Goal: Transaction & Acquisition: Purchase product/service

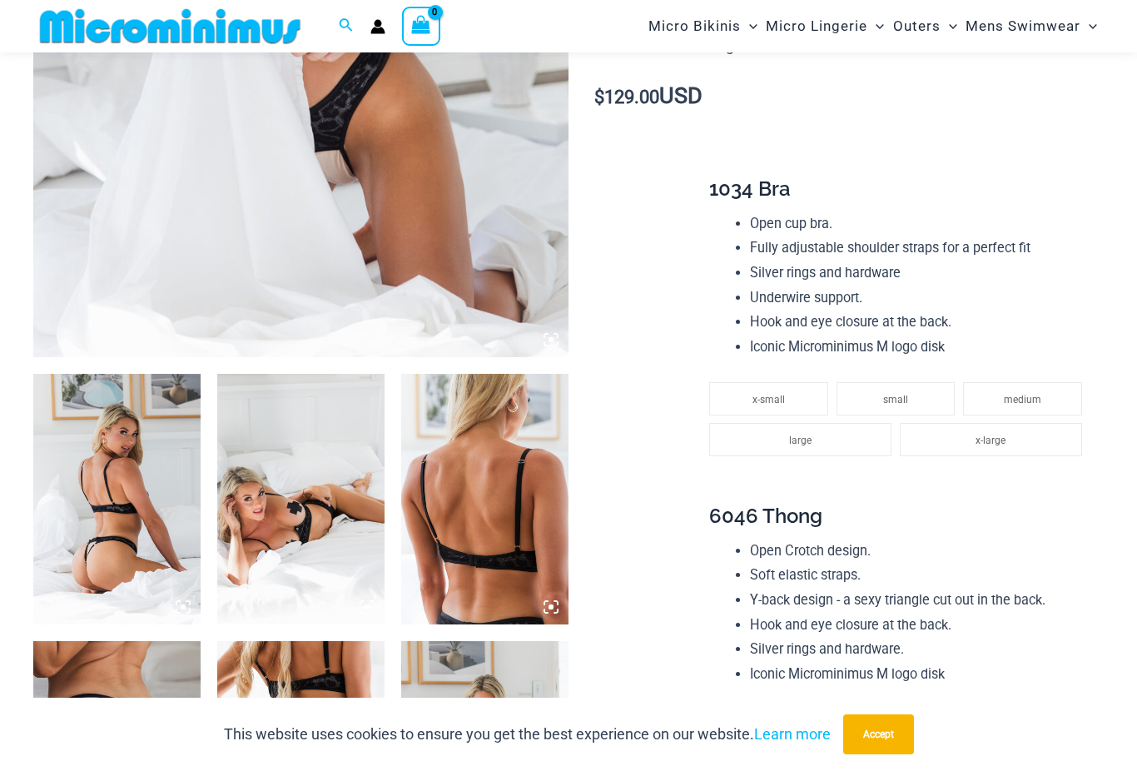
scroll to position [604, 0]
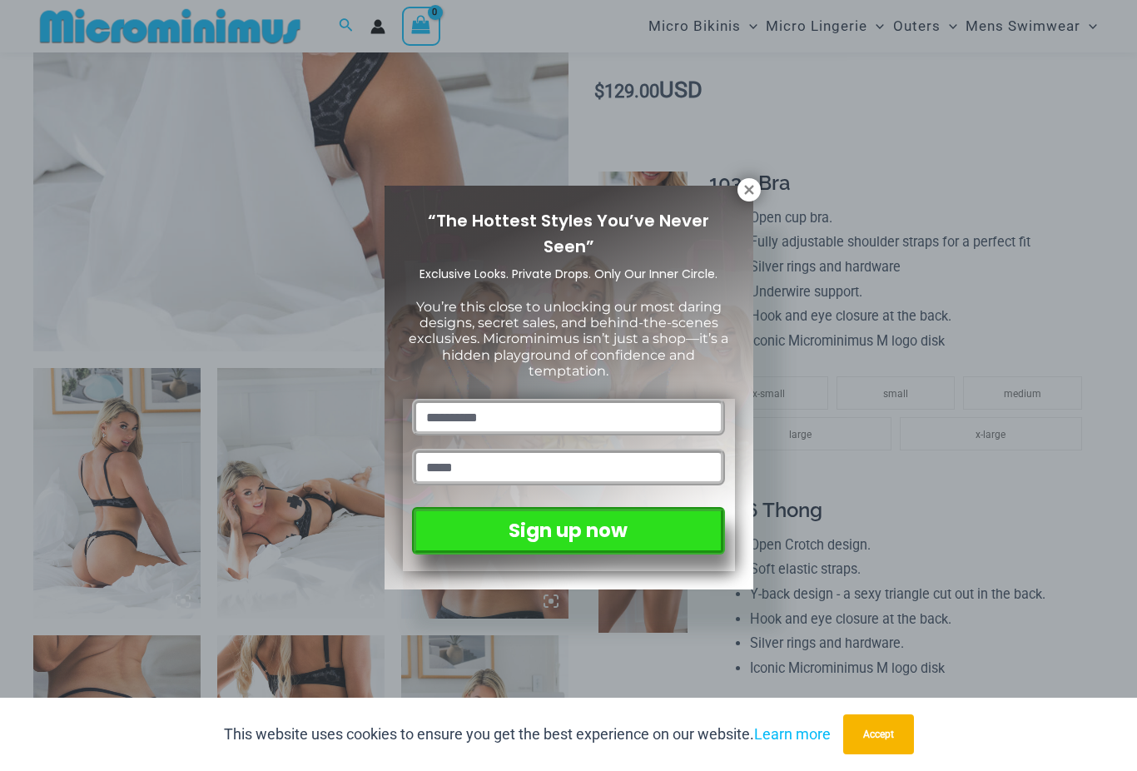
click at [746, 195] on icon at bounding box center [749, 189] width 15 height 15
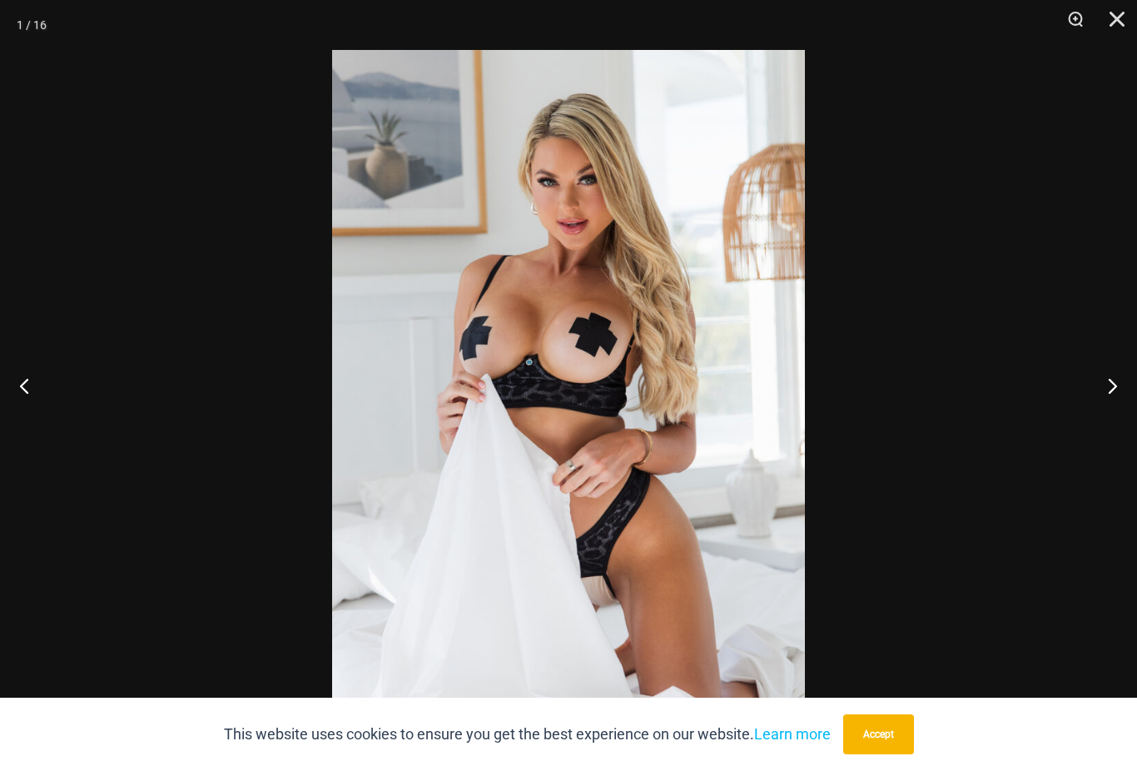
click at [1116, 409] on button "Next" at bounding box center [1106, 385] width 62 height 83
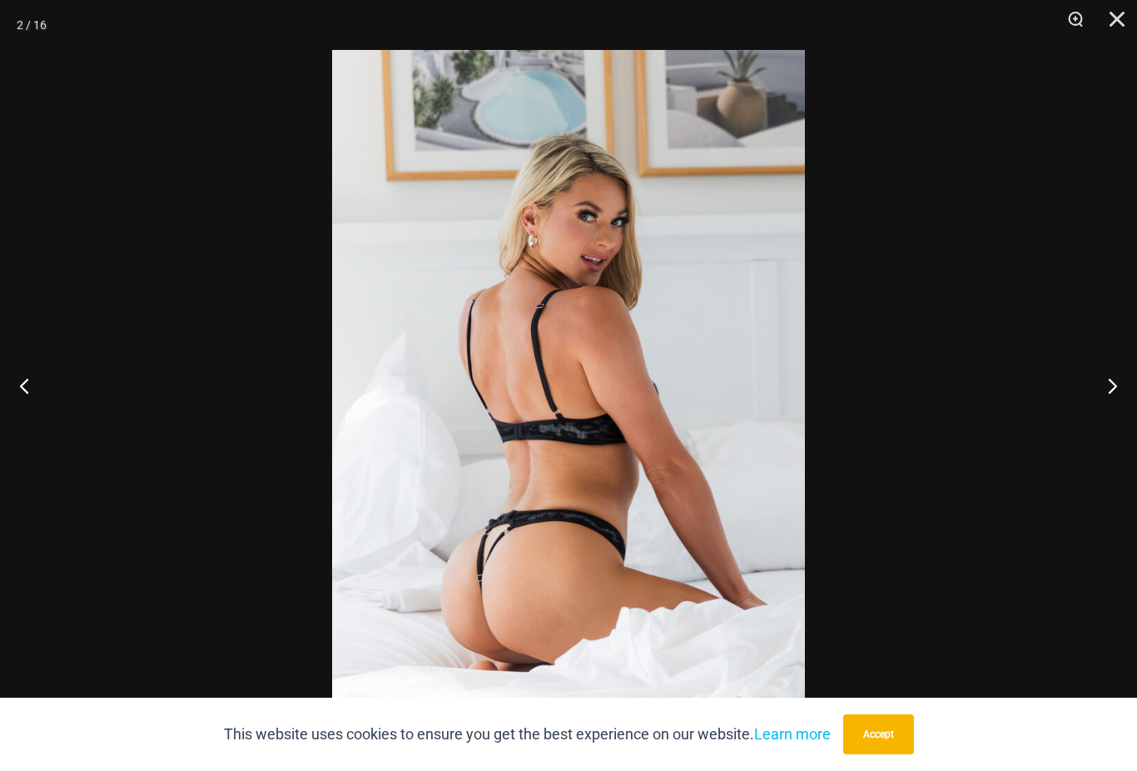
click at [1100, 411] on button "Next" at bounding box center [1106, 385] width 62 height 83
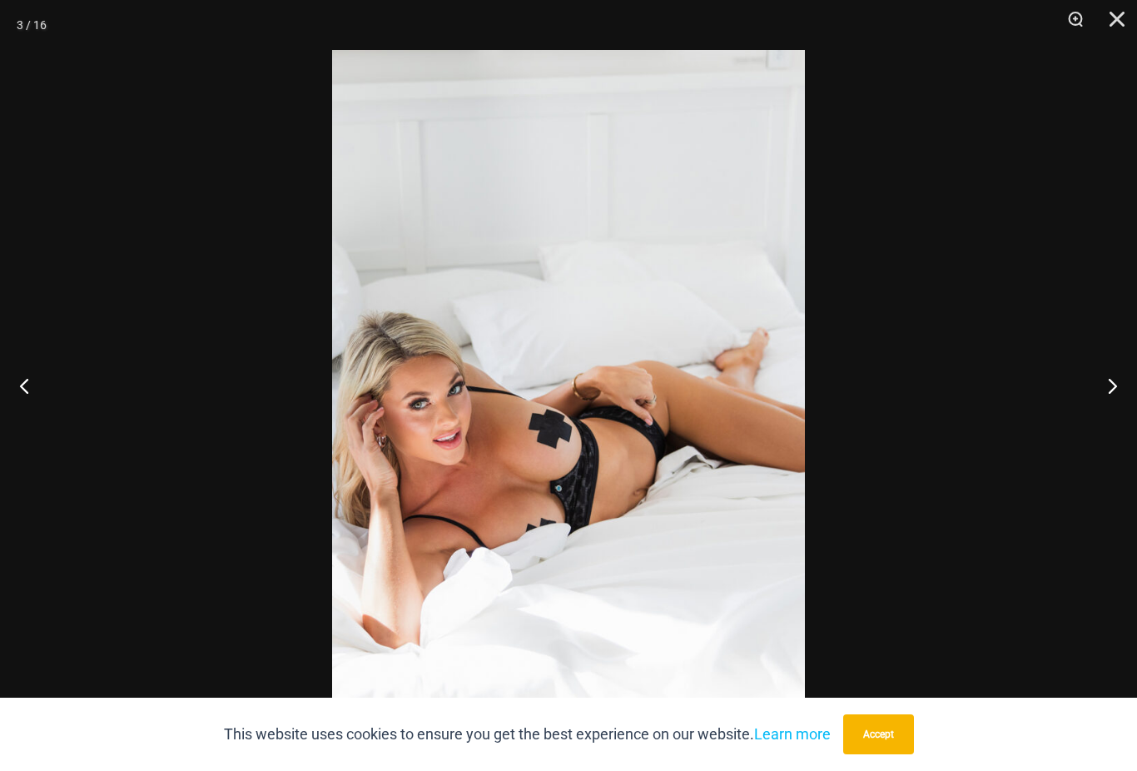
click at [1106, 410] on button "Next" at bounding box center [1106, 385] width 62 height 83
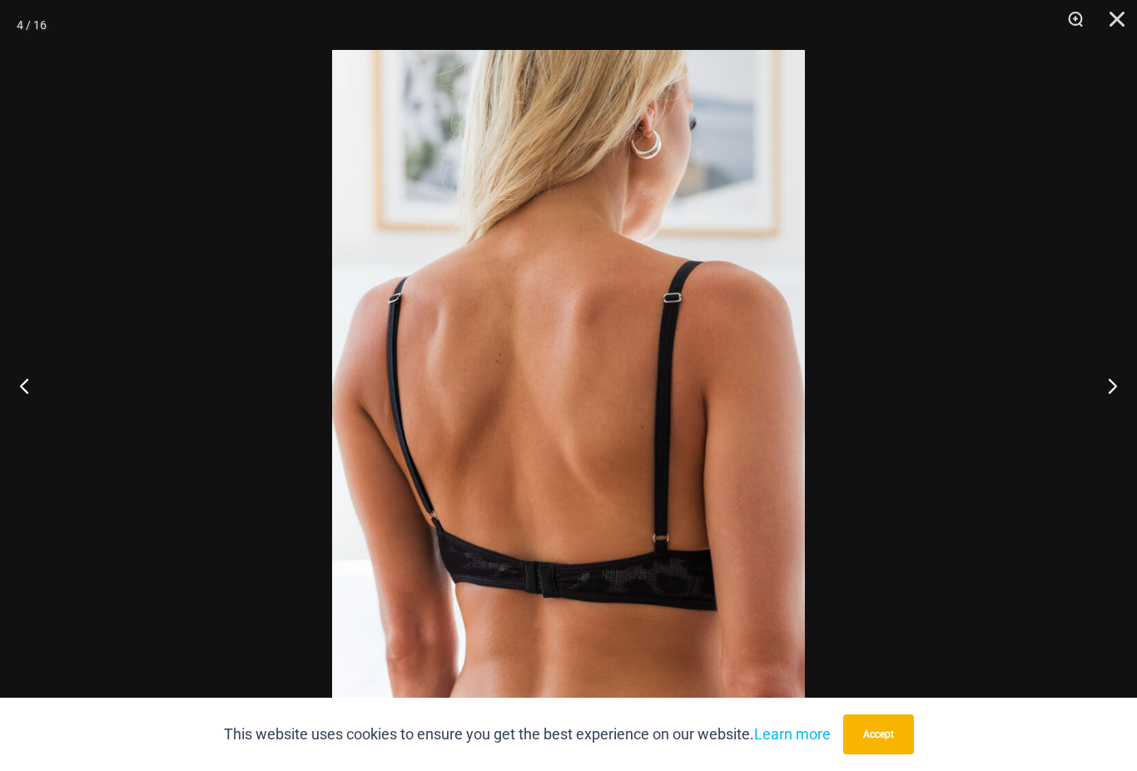
click at [873, 754] on button "Accept" at bounding box center [878, 734] width 71 height 40
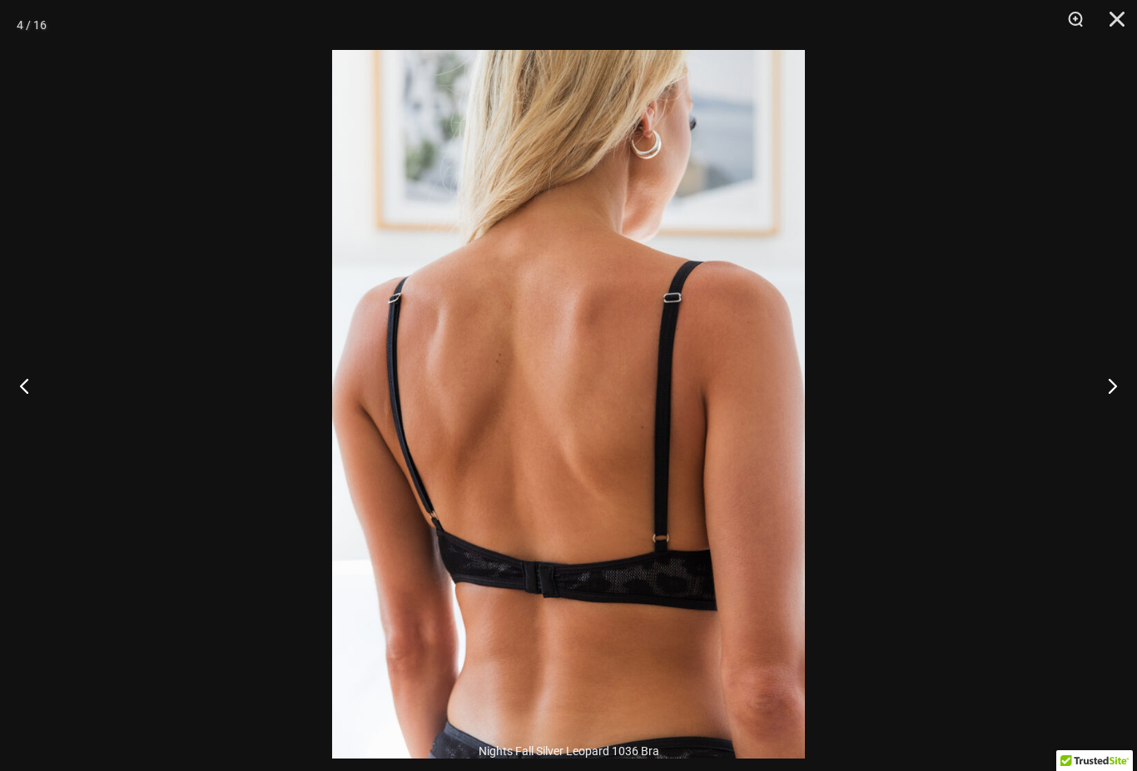
click at [1114, 405] on button "Next" at bounding box center [1106, 385] width 62 height 83
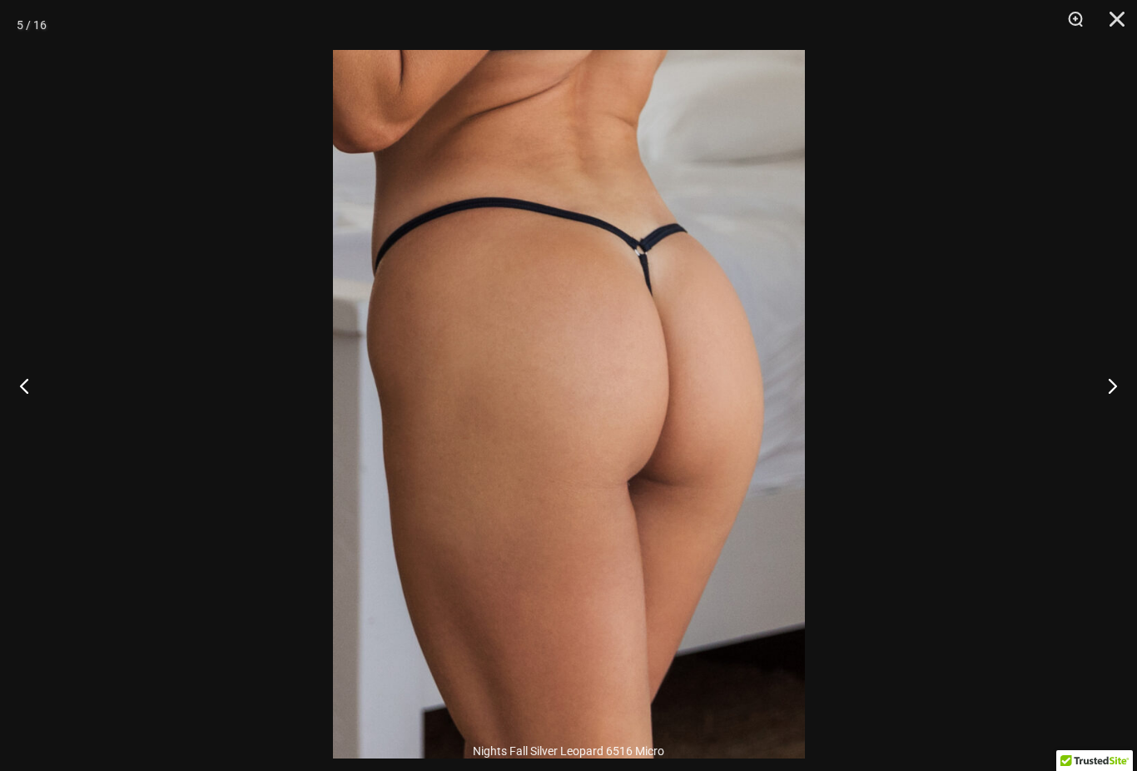
click at [1112, 408] on button "Next" at bounding box center [1106, 385] width 62 height 83
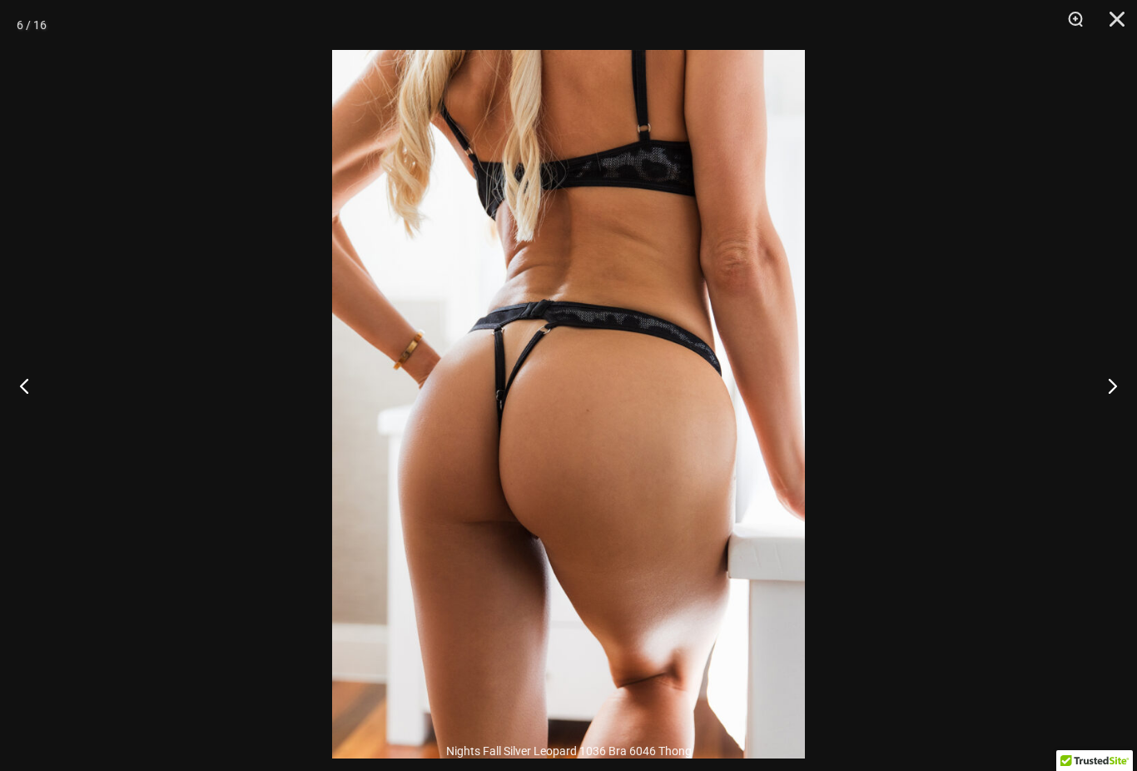
click at [1106, 410] on button "Next" at bounding box center [1106, 385] width 62 height 83
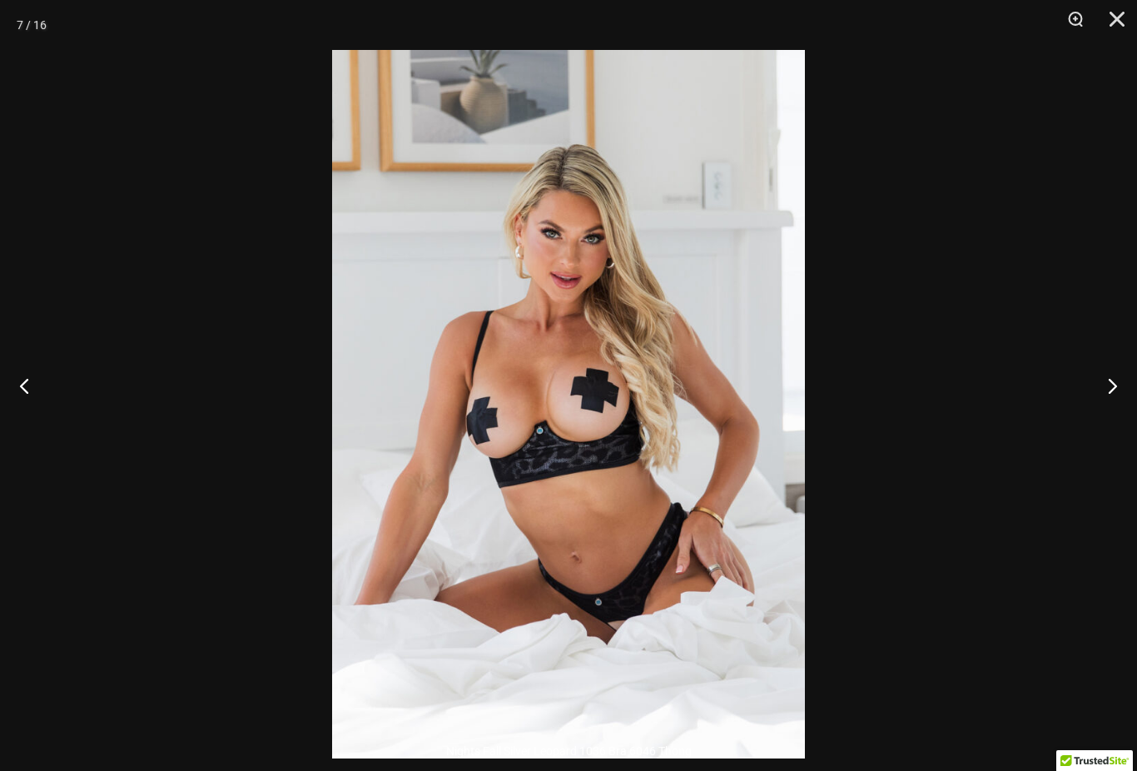
click at [1105, 409] on button "Next" at bounding box center [1106, 385] width 62 height 83
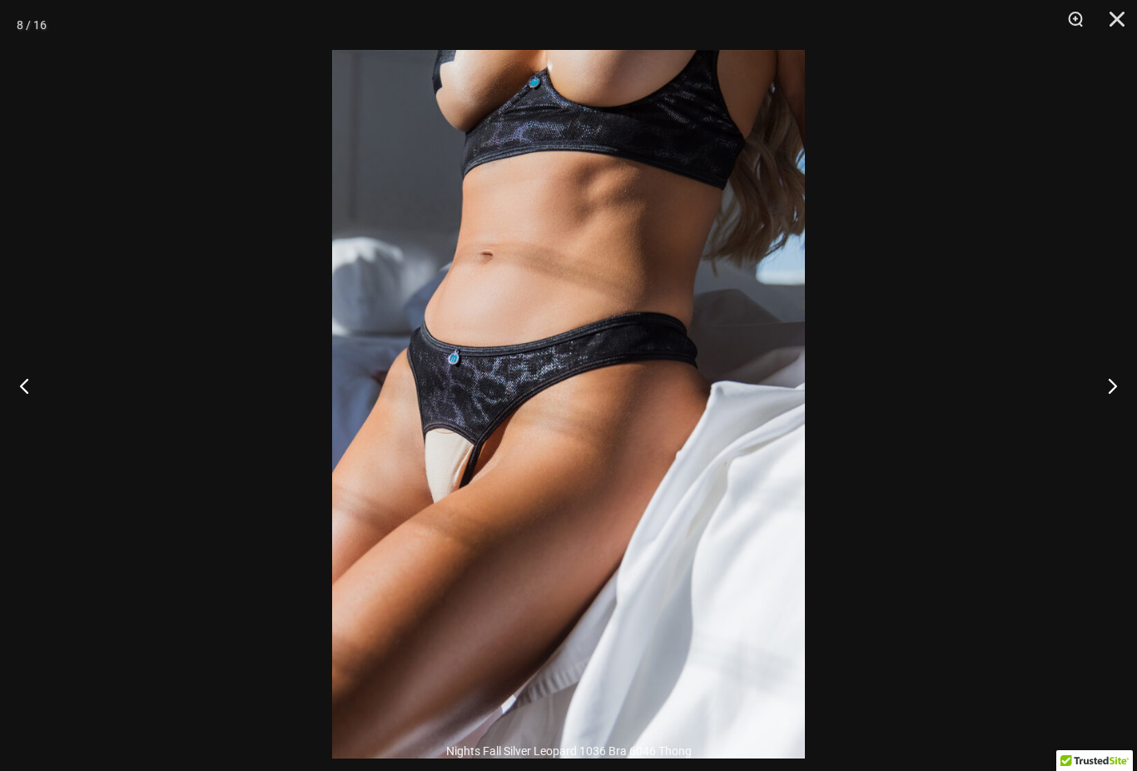
click at [1110, 409] on button "Next" at bounding box center [1106, 385] width 62 height 83
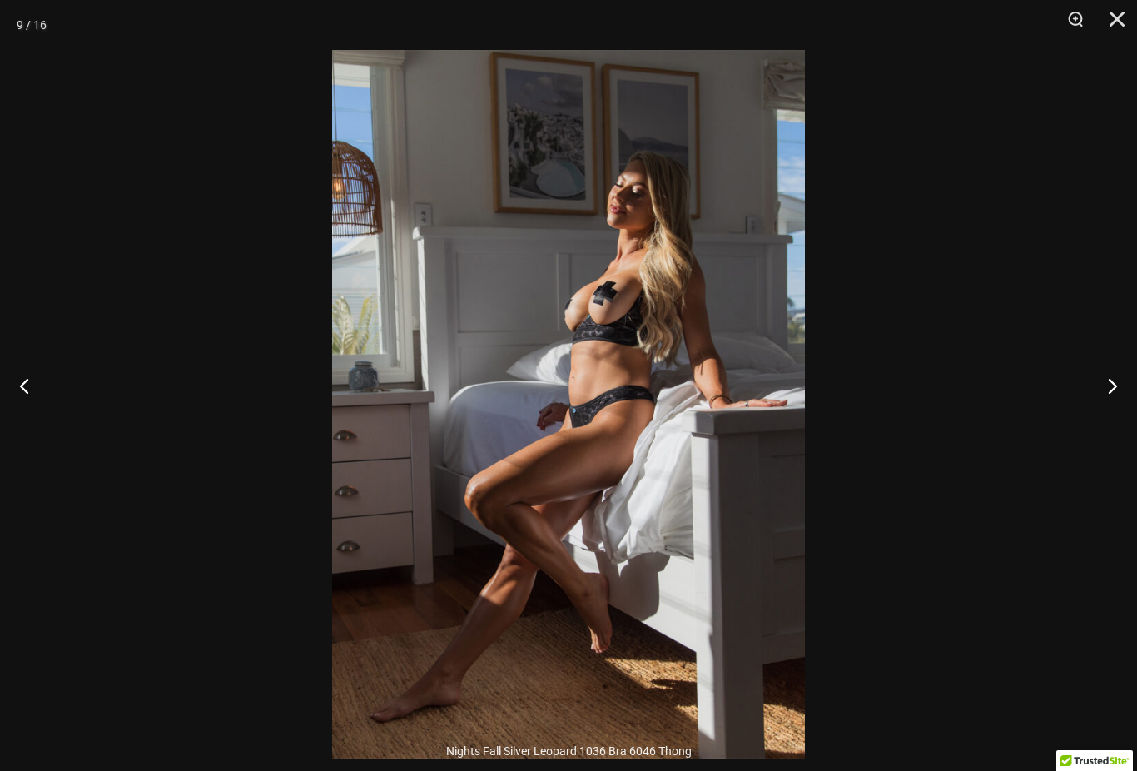
click at [1106, 407] on button "Next" at bounding box center [1106, 385] width 62 height 83
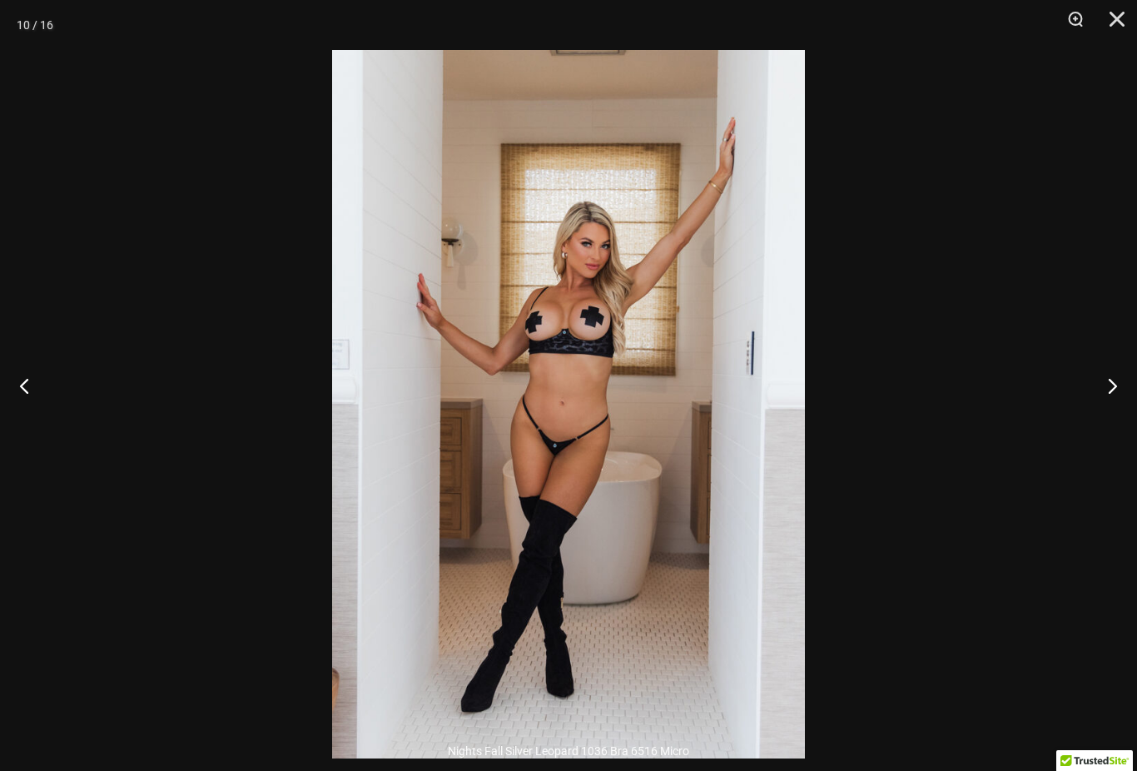
click at [1106, 414] on button "Next" at bounding box center [1106, 385] width 62 height 83
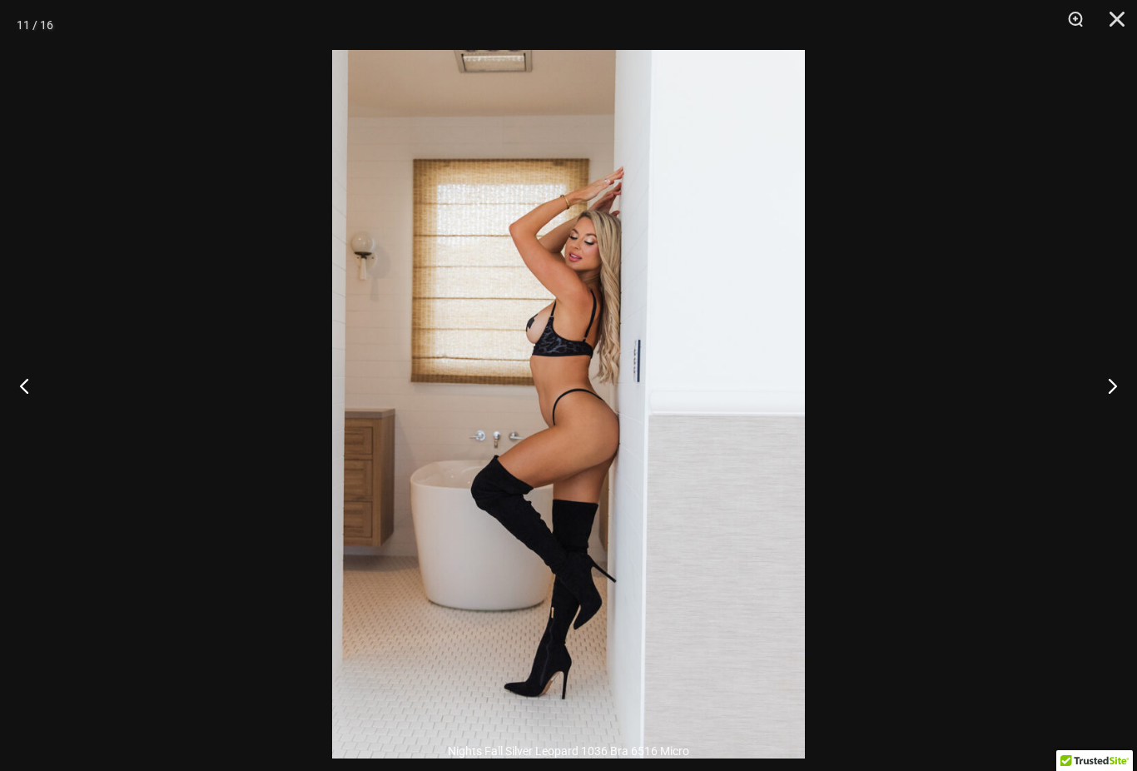
click at [1110, 406] on button "Next" at bounding box center [1106, 385] width 62 height 83
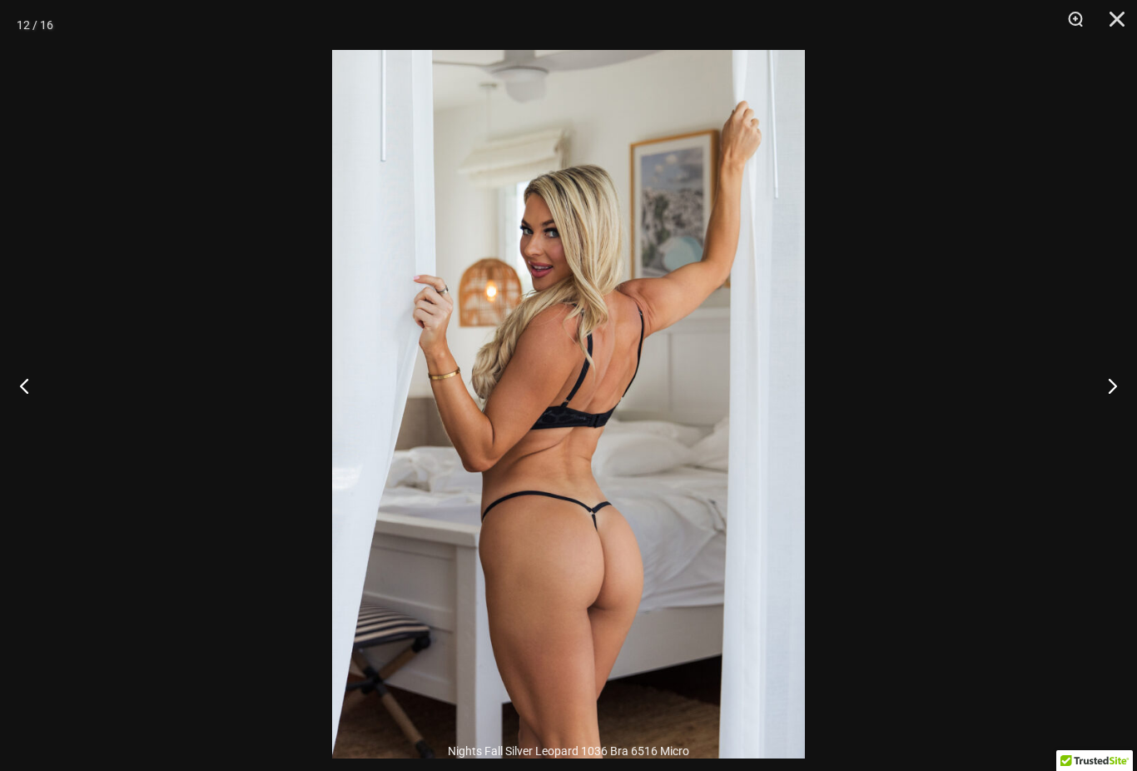
click at [1112, 407] on button "Next" at bounding box center [1106, 385] width 62 height 83
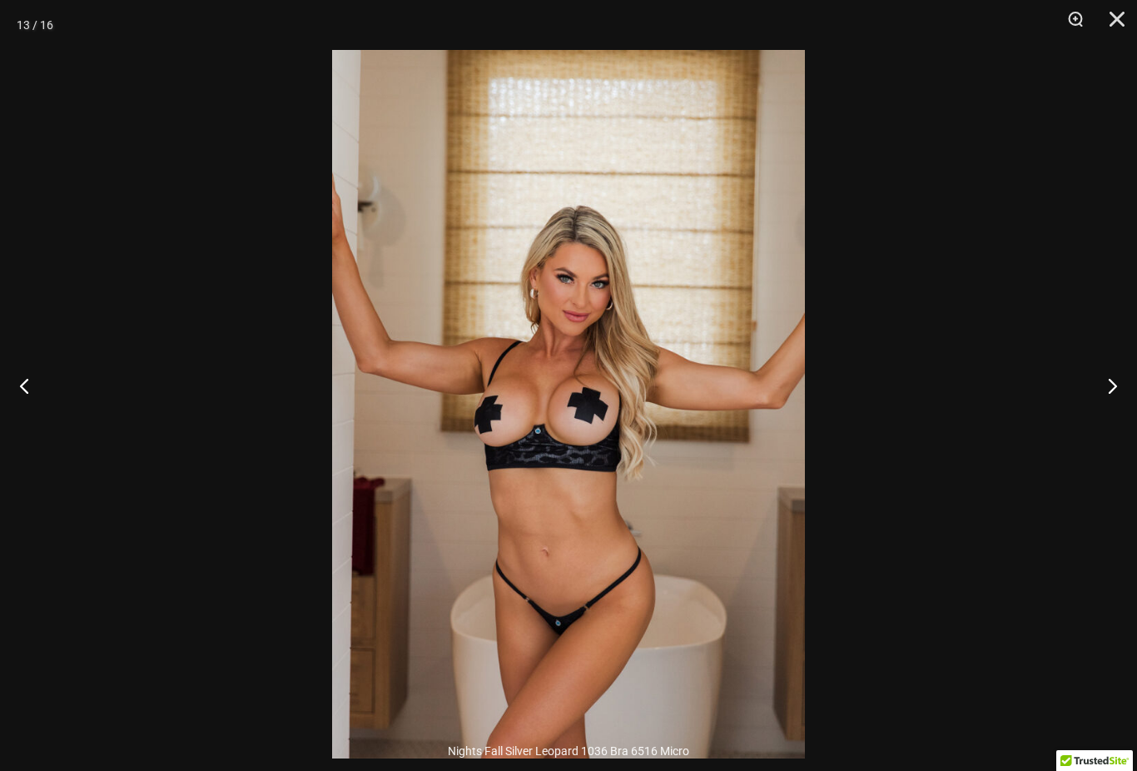
click at [1127, 19] on button "Close" at bounding box center [1112, 25] width 42 height 50
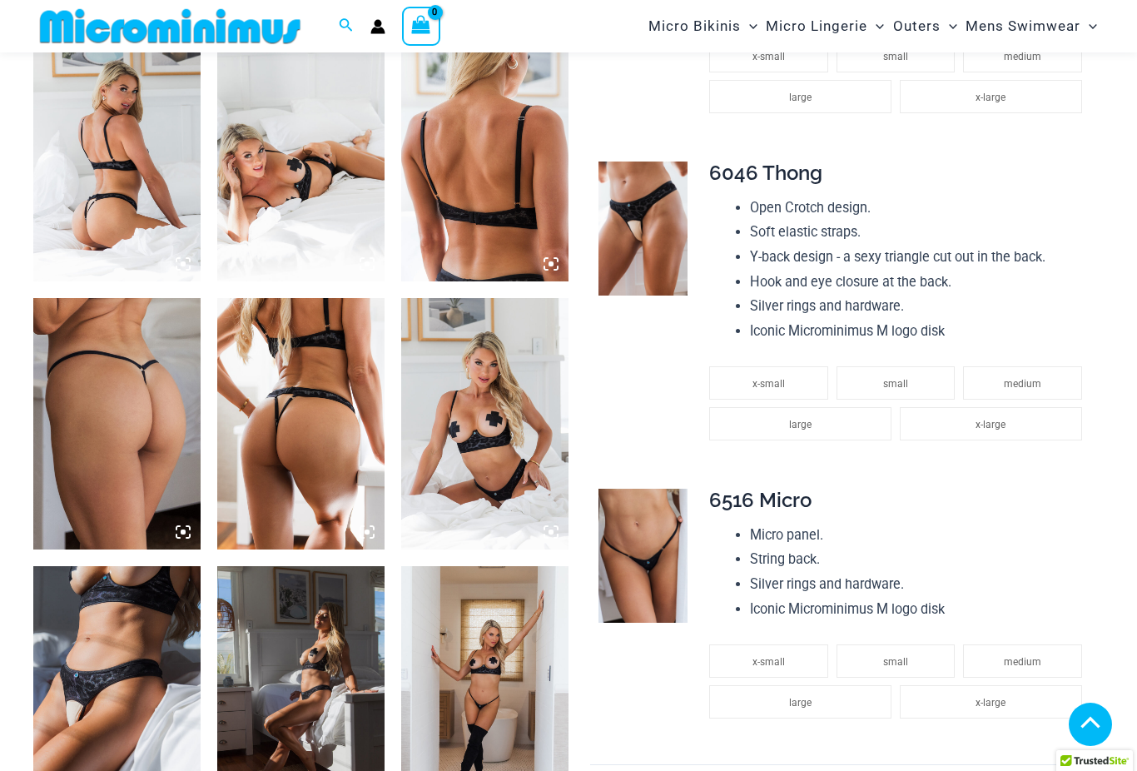
scroll to position [945, 0]
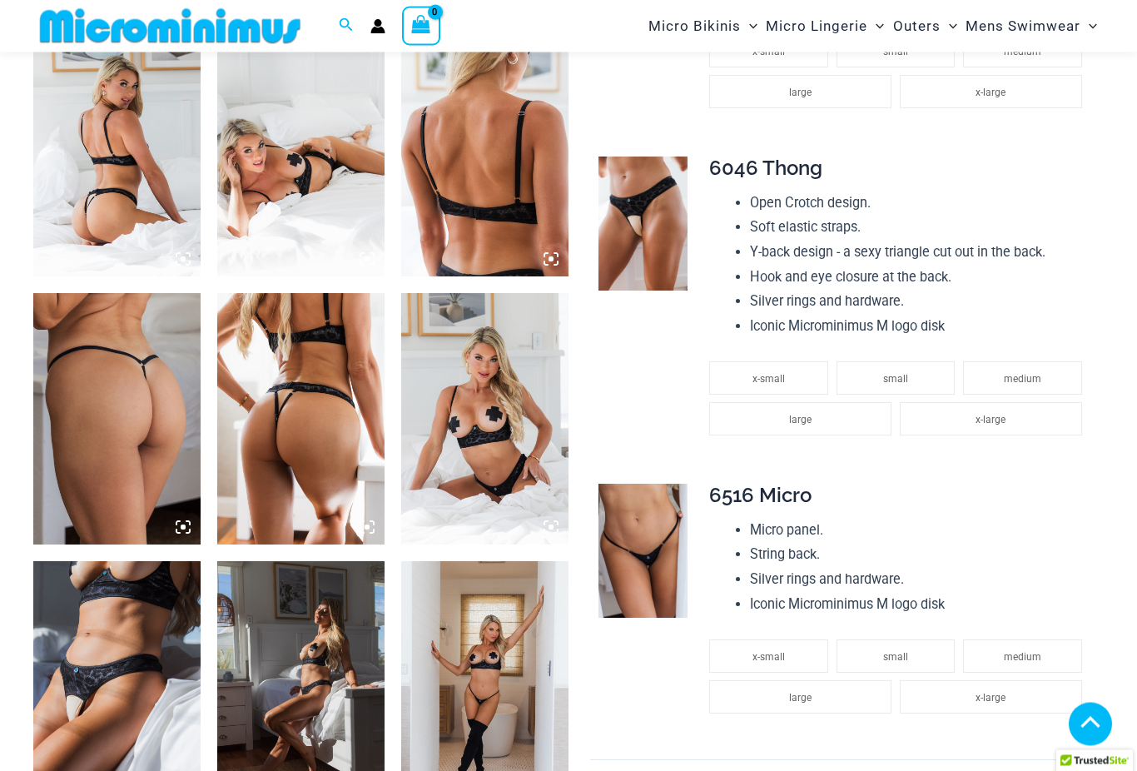
click at [657, 541] on img at bounding box center [643, 552] width 89 height 134
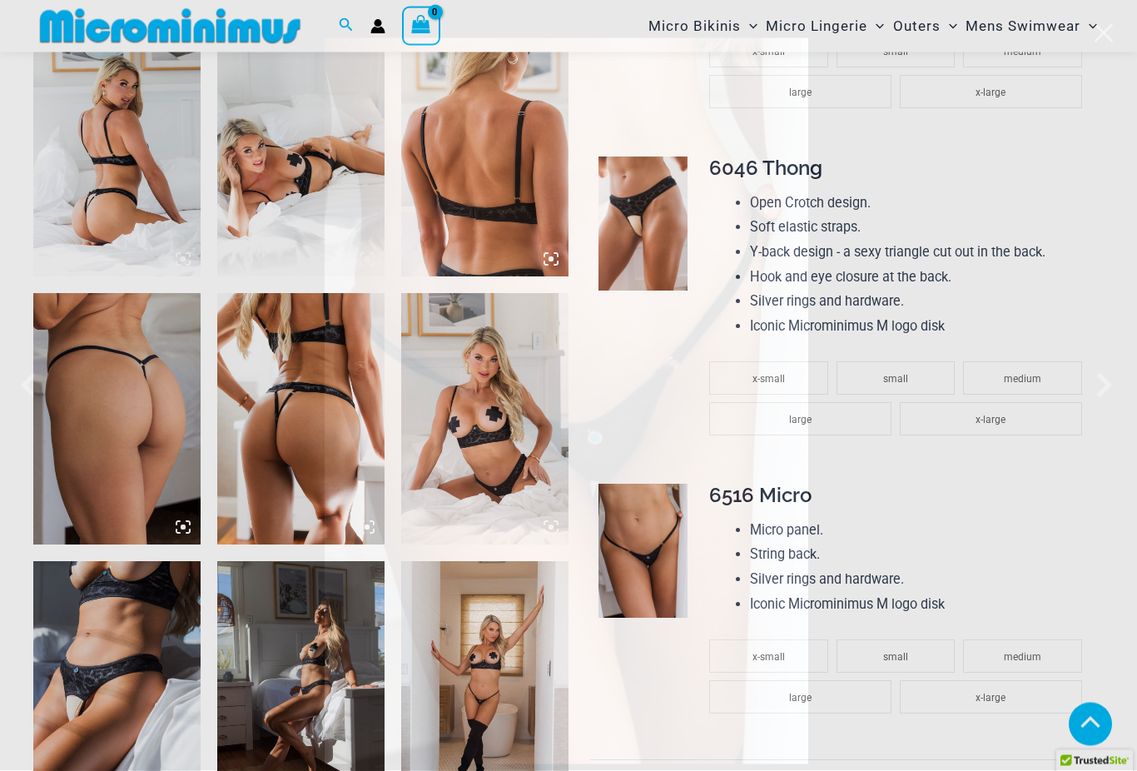
scroll to position [946, 0]
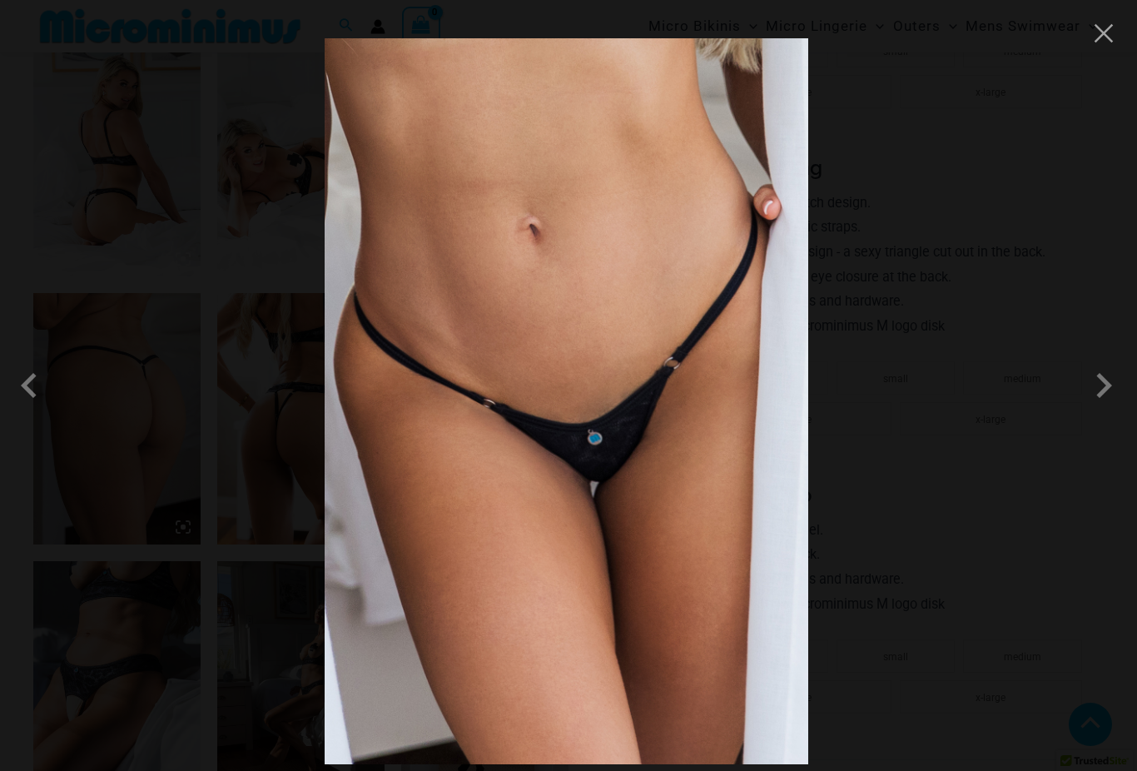
click at [1103, 410] on span at bounding box center [1104, 385] width 50 height 50
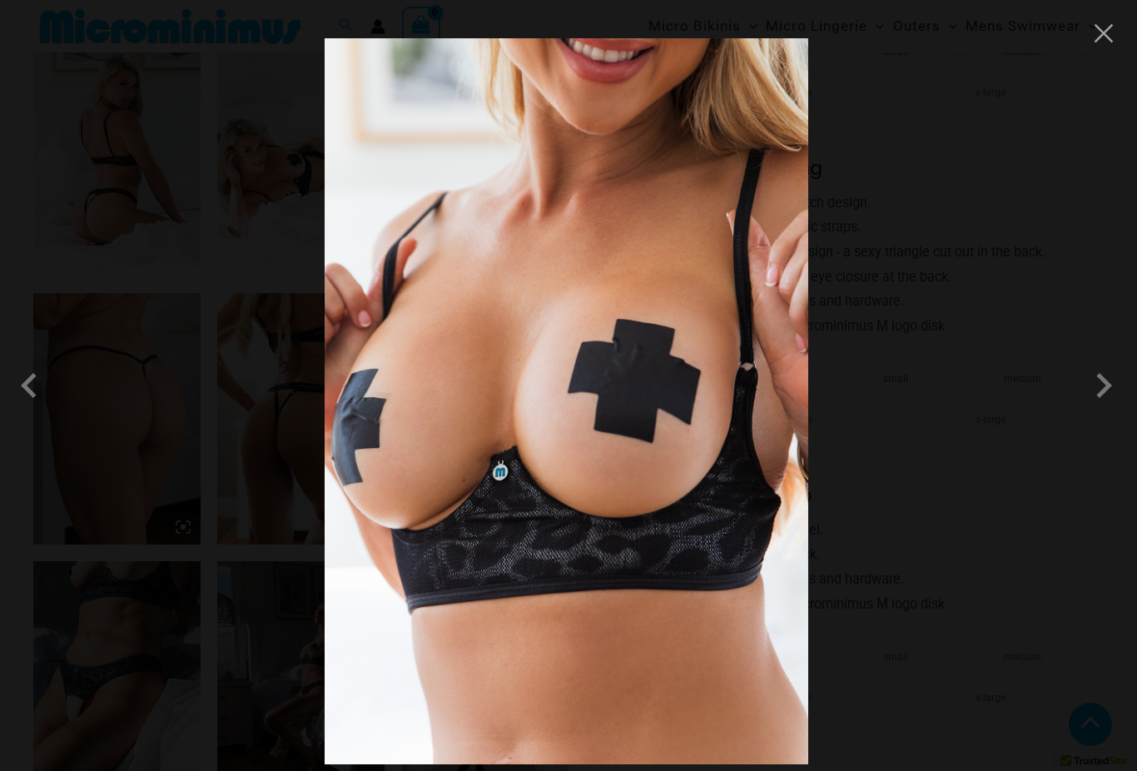
click at [1101, 410] on span at bounding box center [1104, 385] width 50 height 50
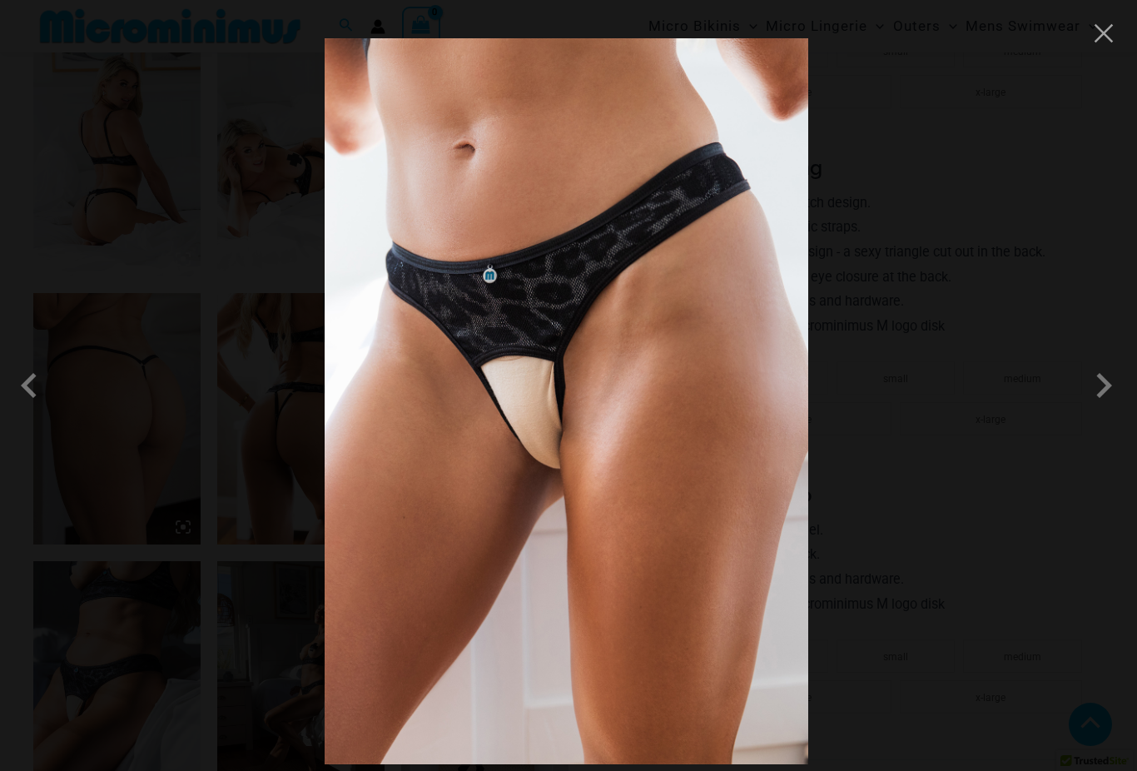
click at [1106, 35] on button "Close" at bounding box center [1103, 33] width 25 height 25
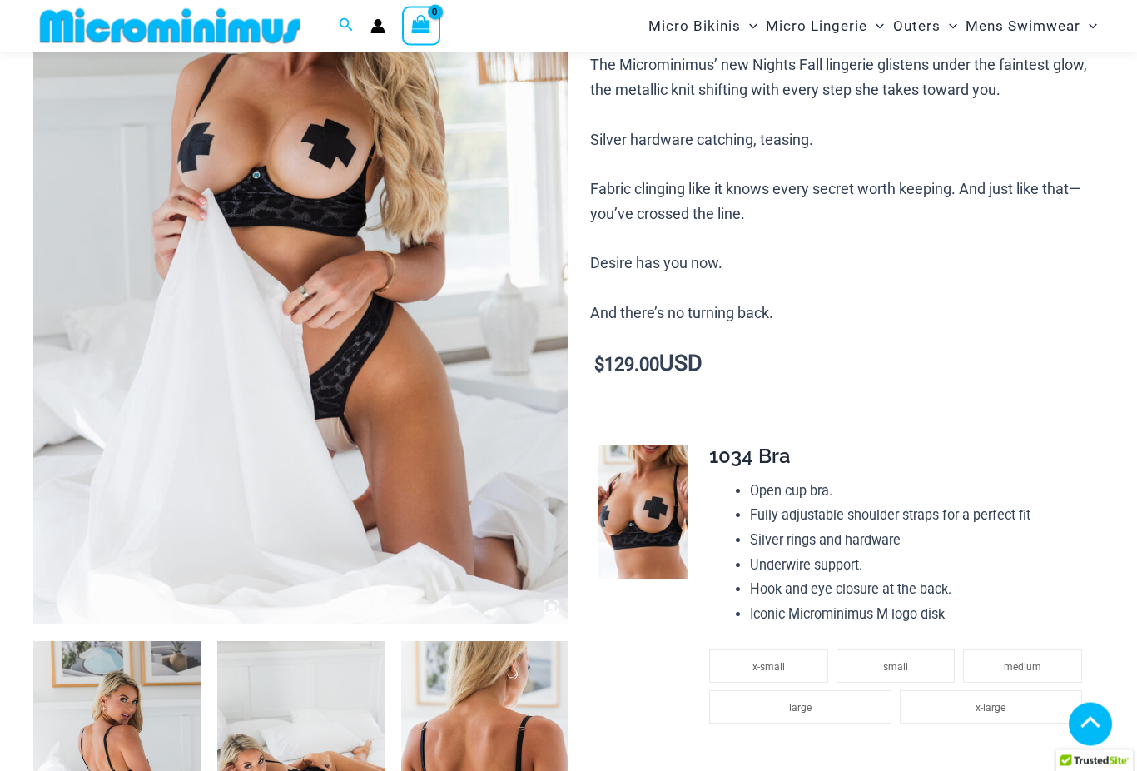
scroll to position [210, 0]
